Goal: Information Seeking & Learning: Learn about a topic

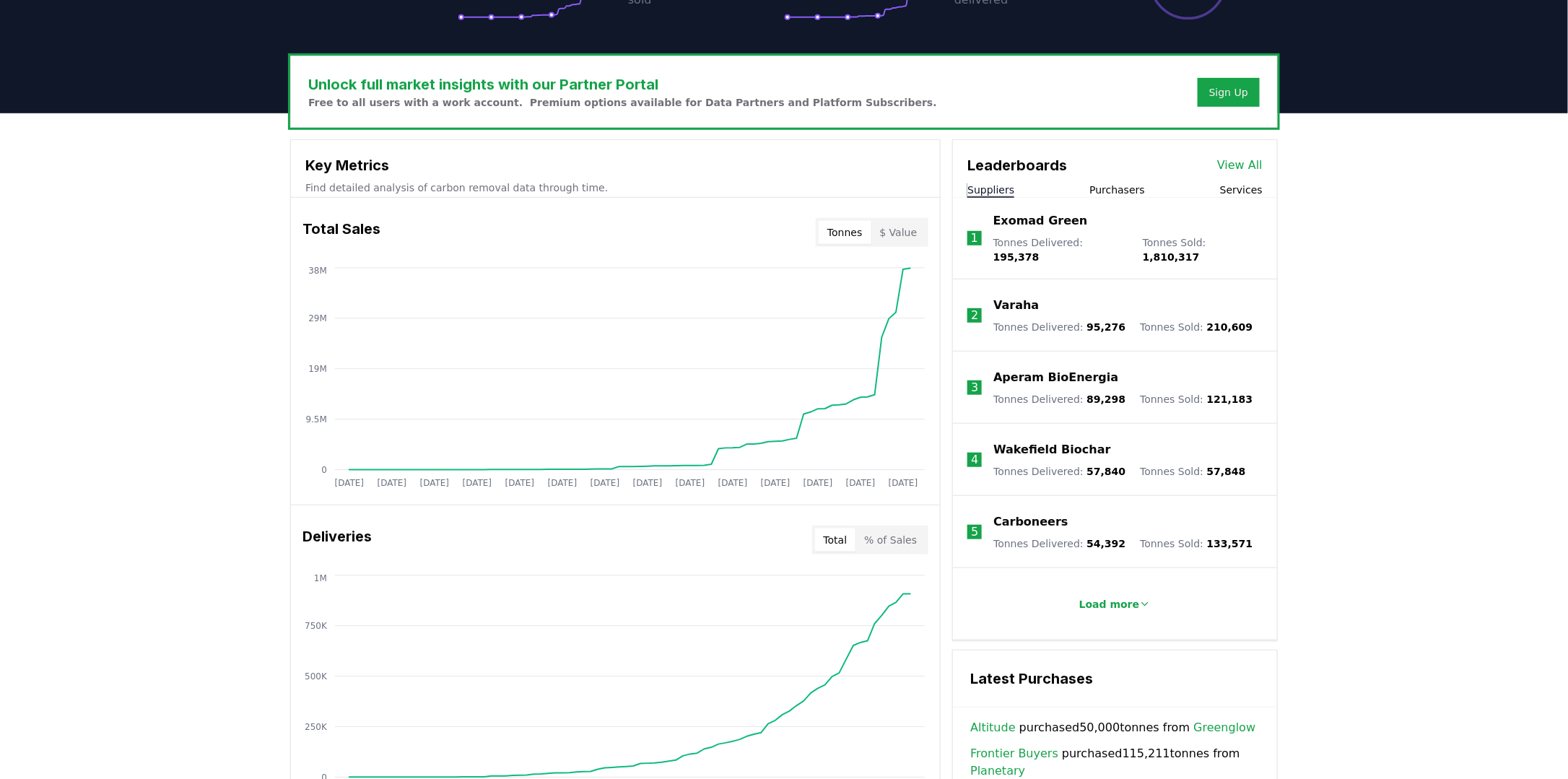
scroll to position [361, 0]
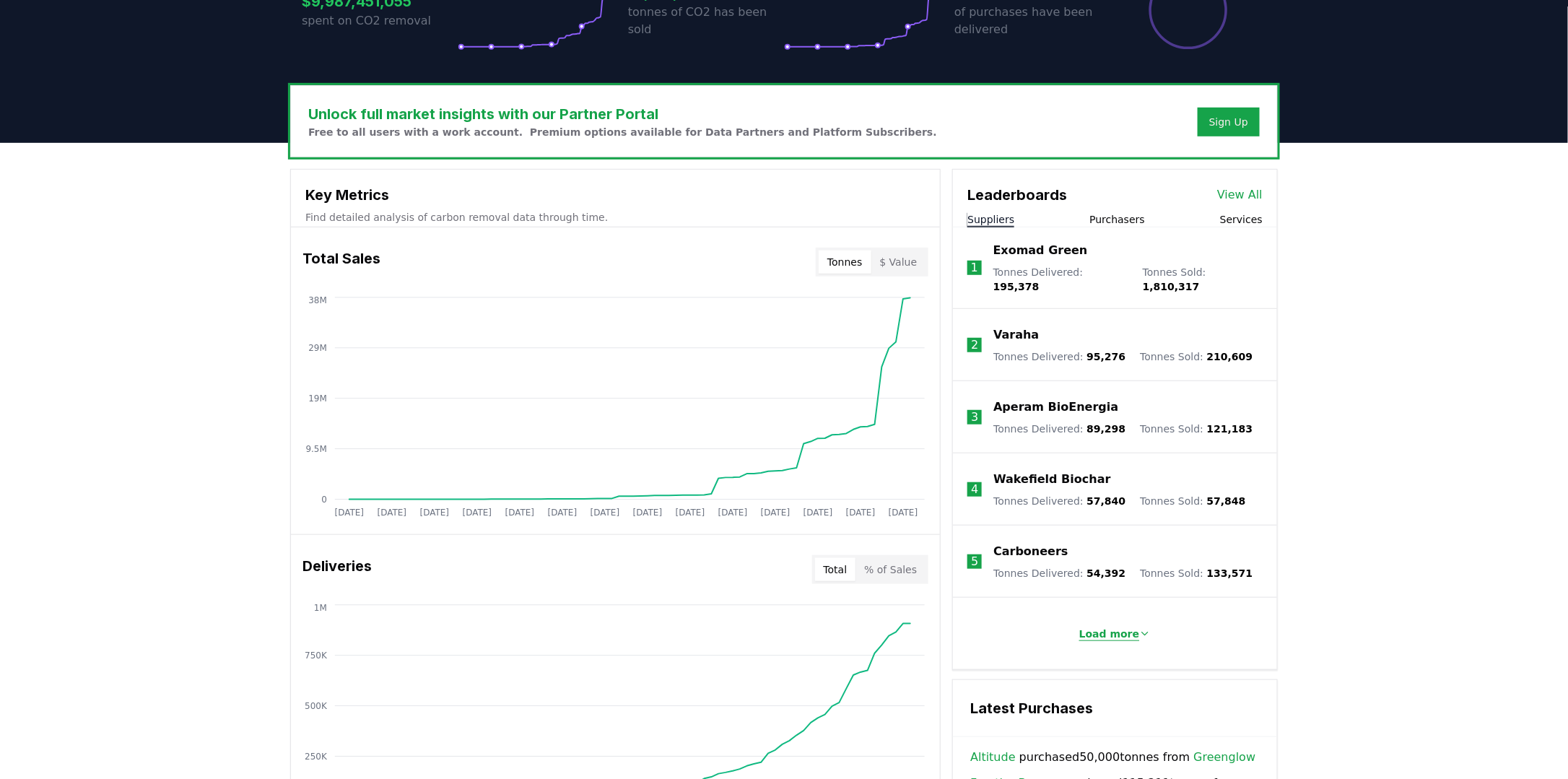
click at [1110, 627] on p "Load more" at bounding box center [1109, 634] width 61 height 15
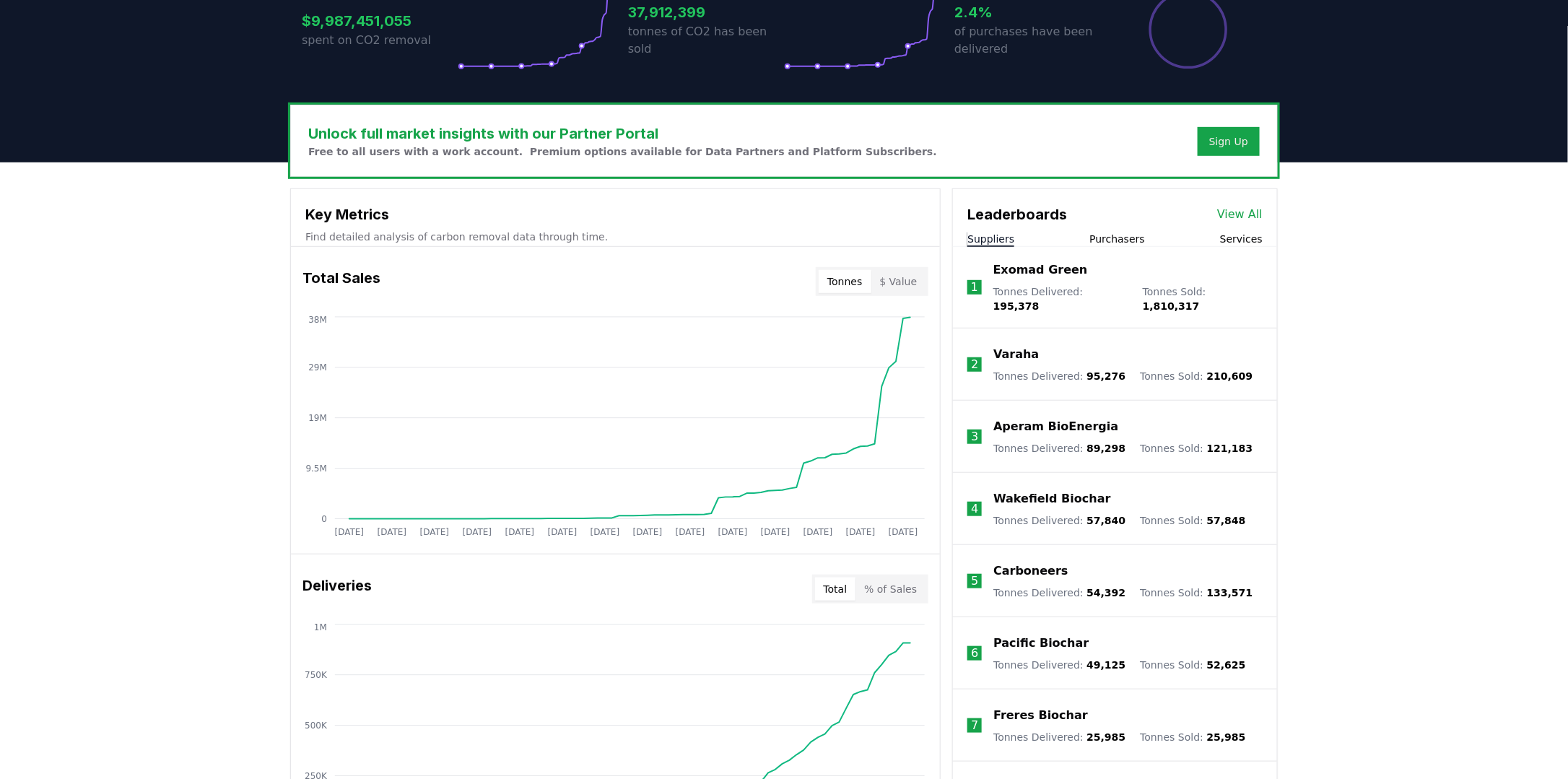
scroll to position [217, 0]
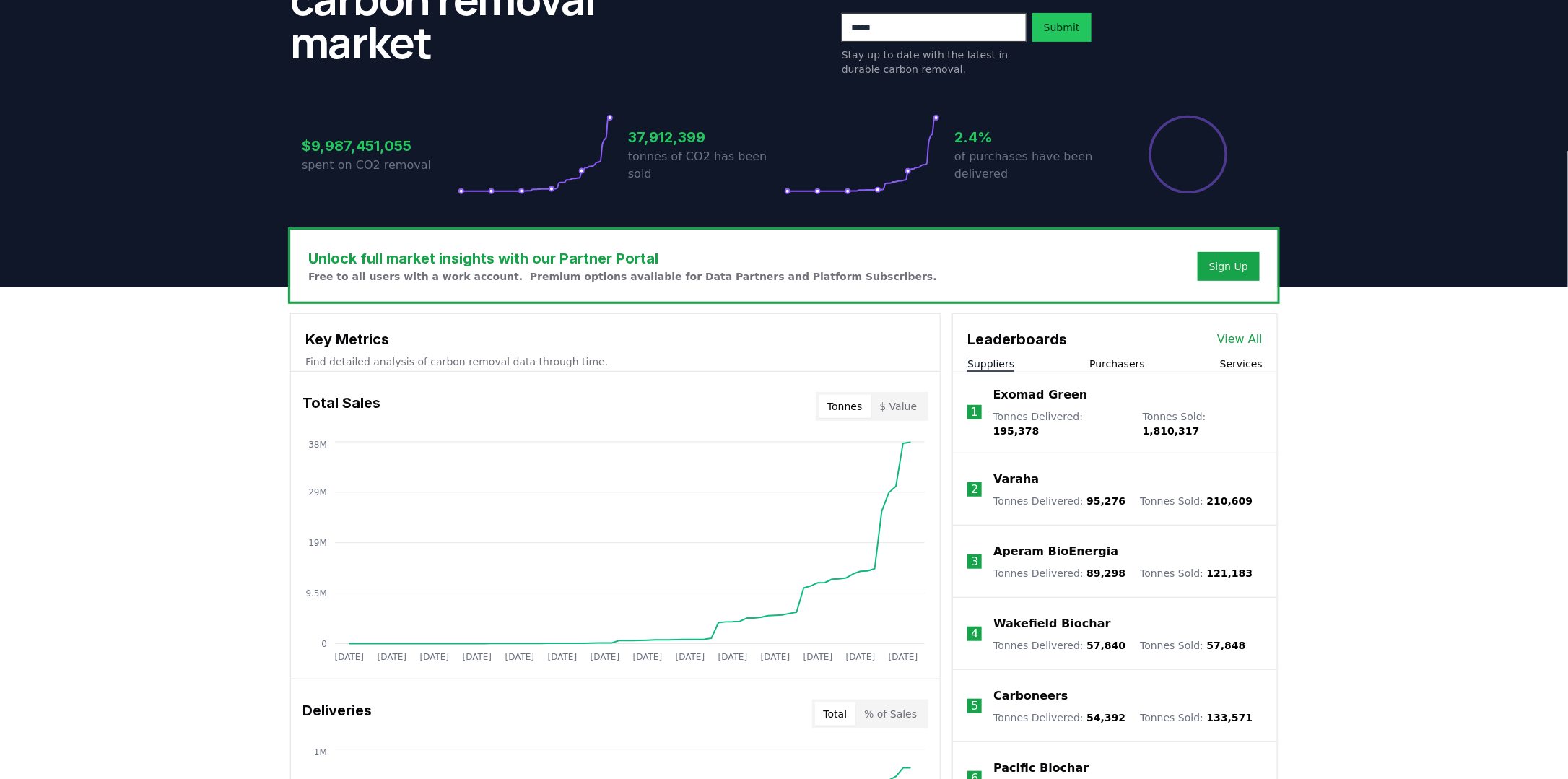
click at [1238, 334] on link "View All" at bounding box center [1240, 339] width 45 height 17
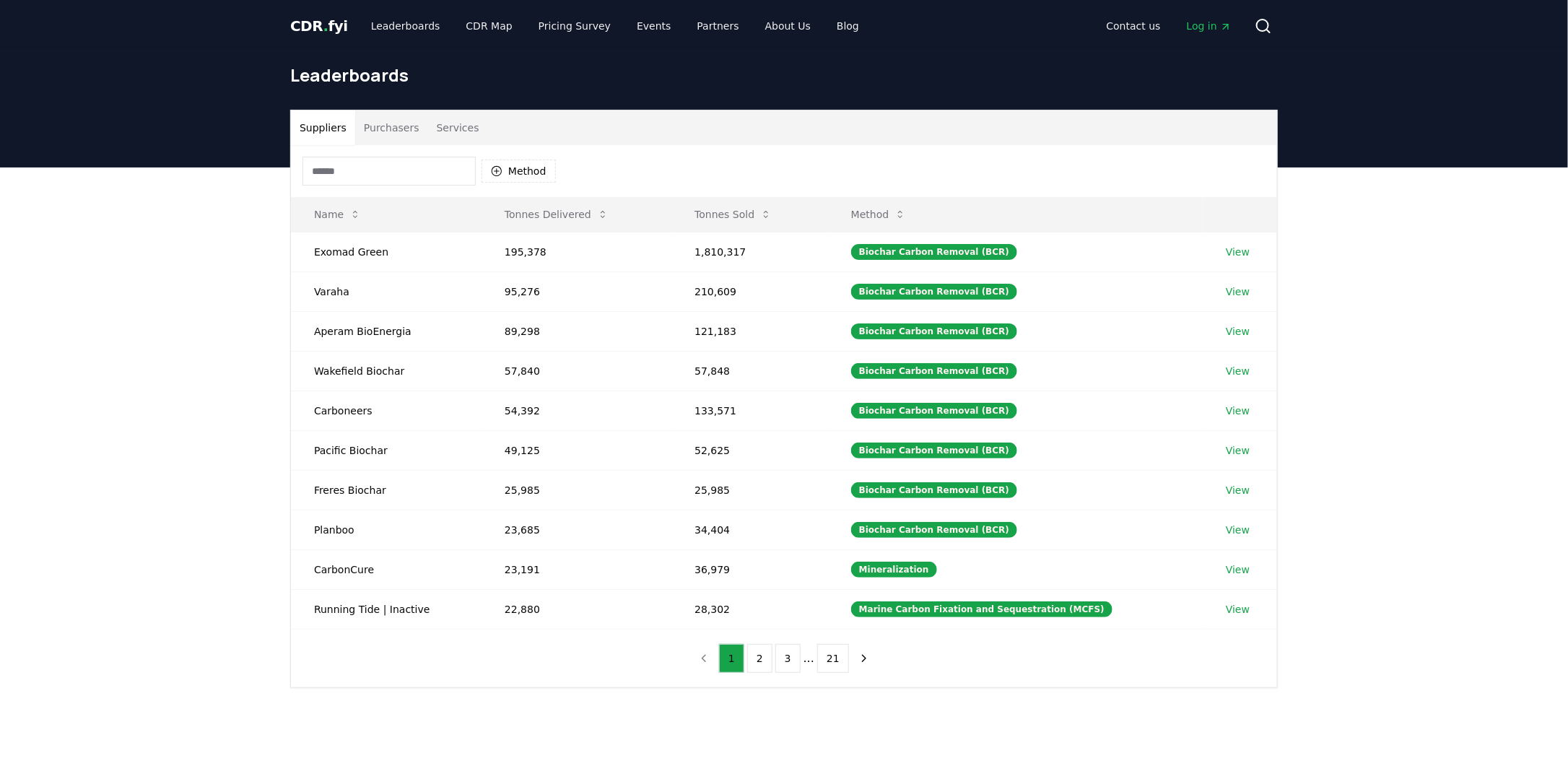
click at [418, 174] on input at bounding box center [389, 171] width 173 height 29
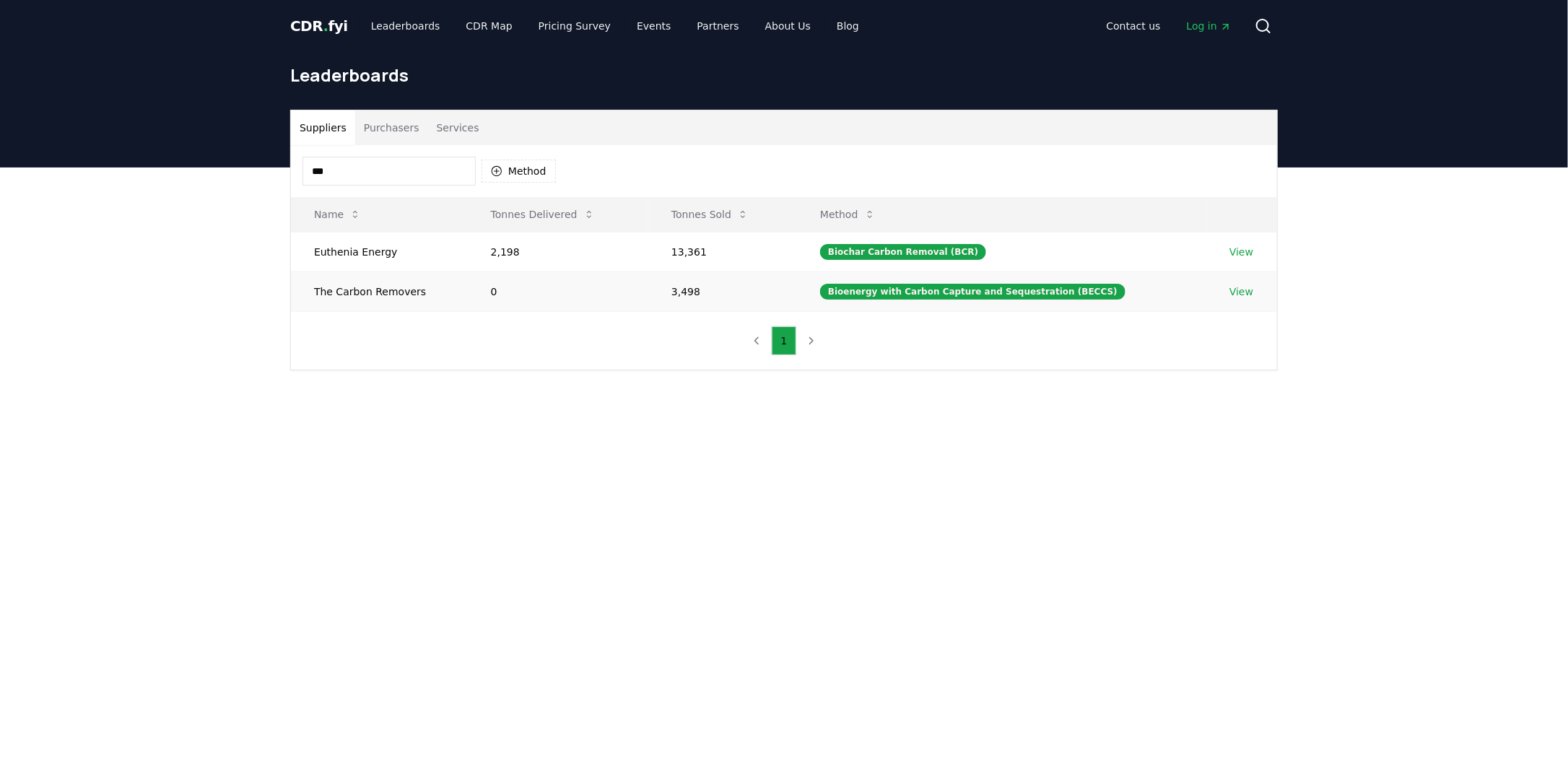
type input "***"
click at [1238, 291] on link "View" at bounding box center [1241, 292] width 23 height 15
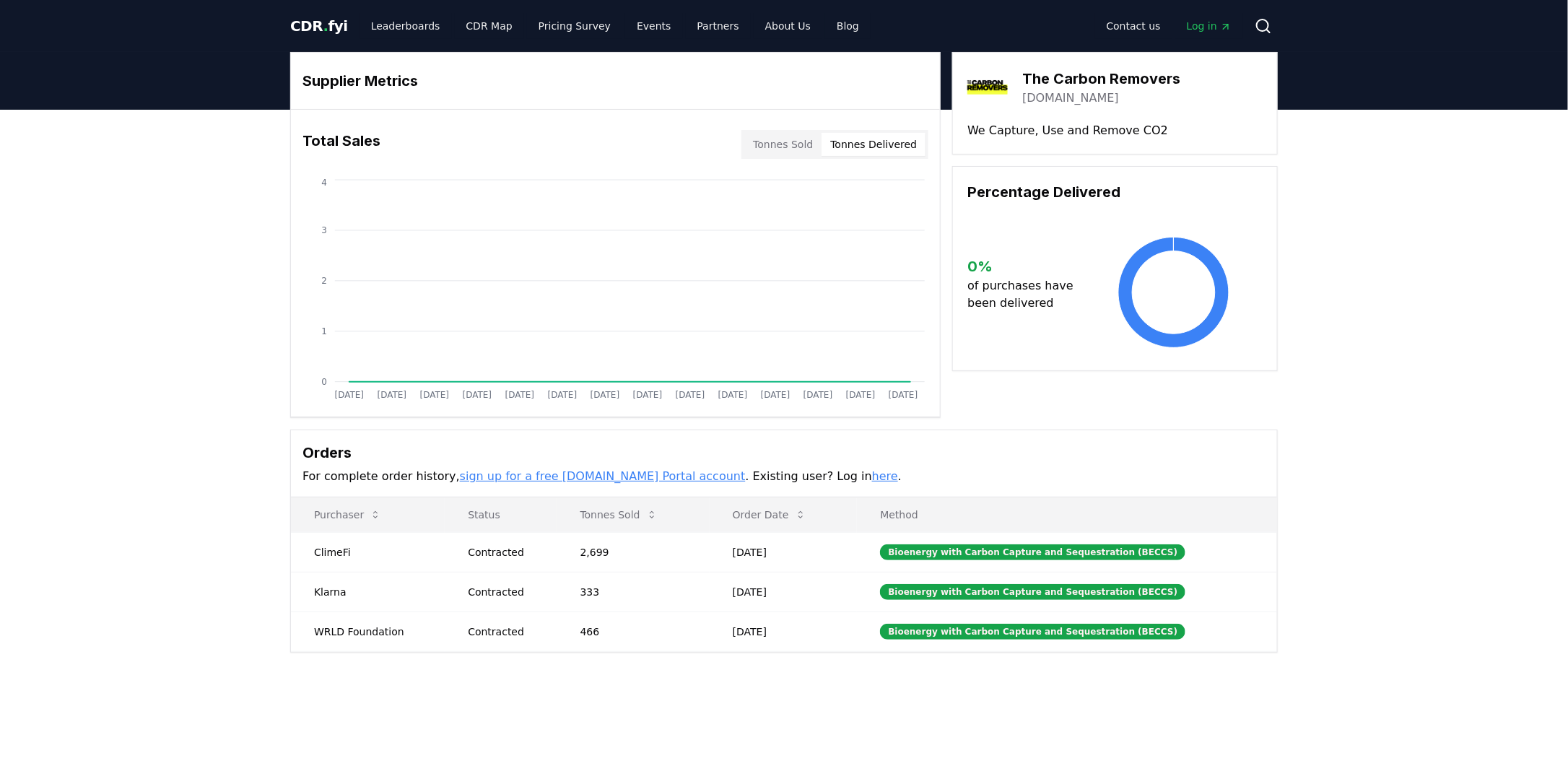
click at [901, 151] on button "Tonnes Delivered" at bounding box center [873, 144] width 104 height 23
click at [792, 142] on button "Tonnes Sold" at bounding box center [783, 144] width 78 height 23
